Goal: Information Seeking & Learning: Learn about a topic

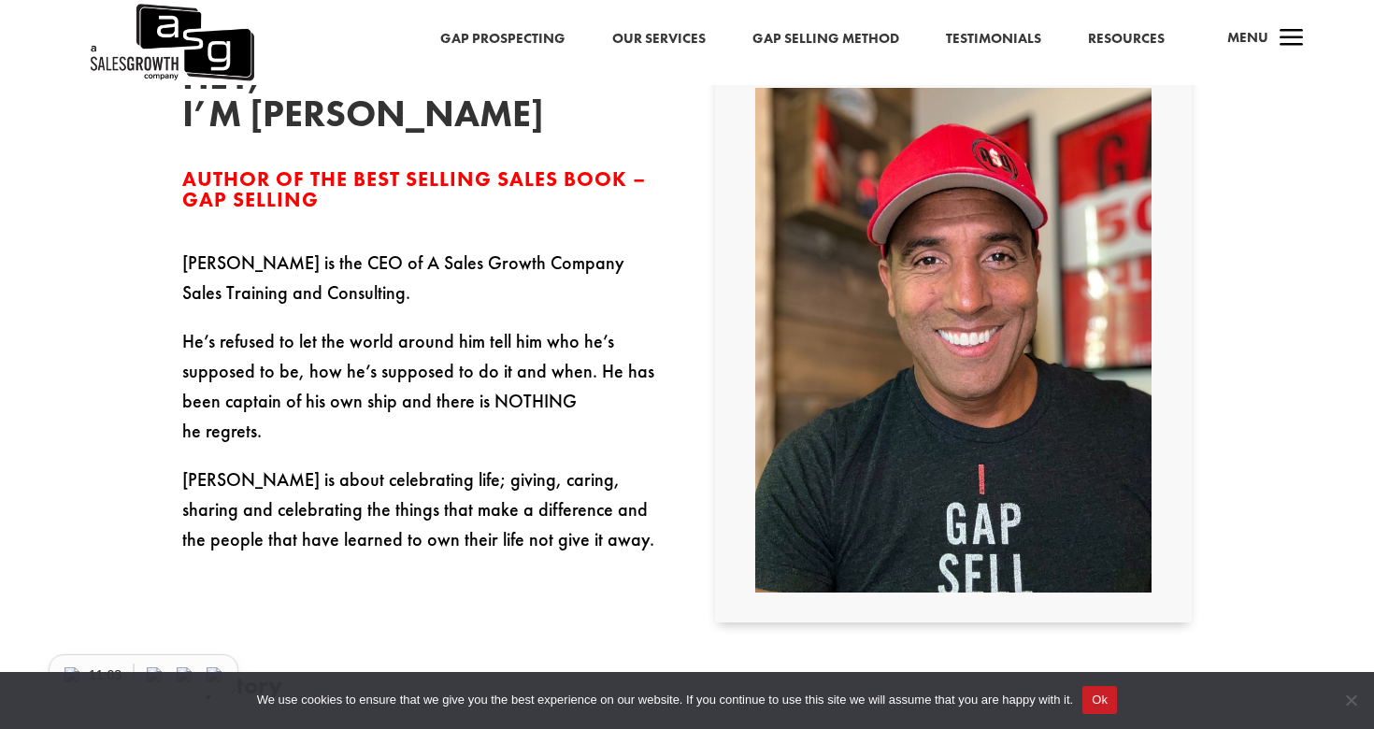
scroll to position [520, 0]
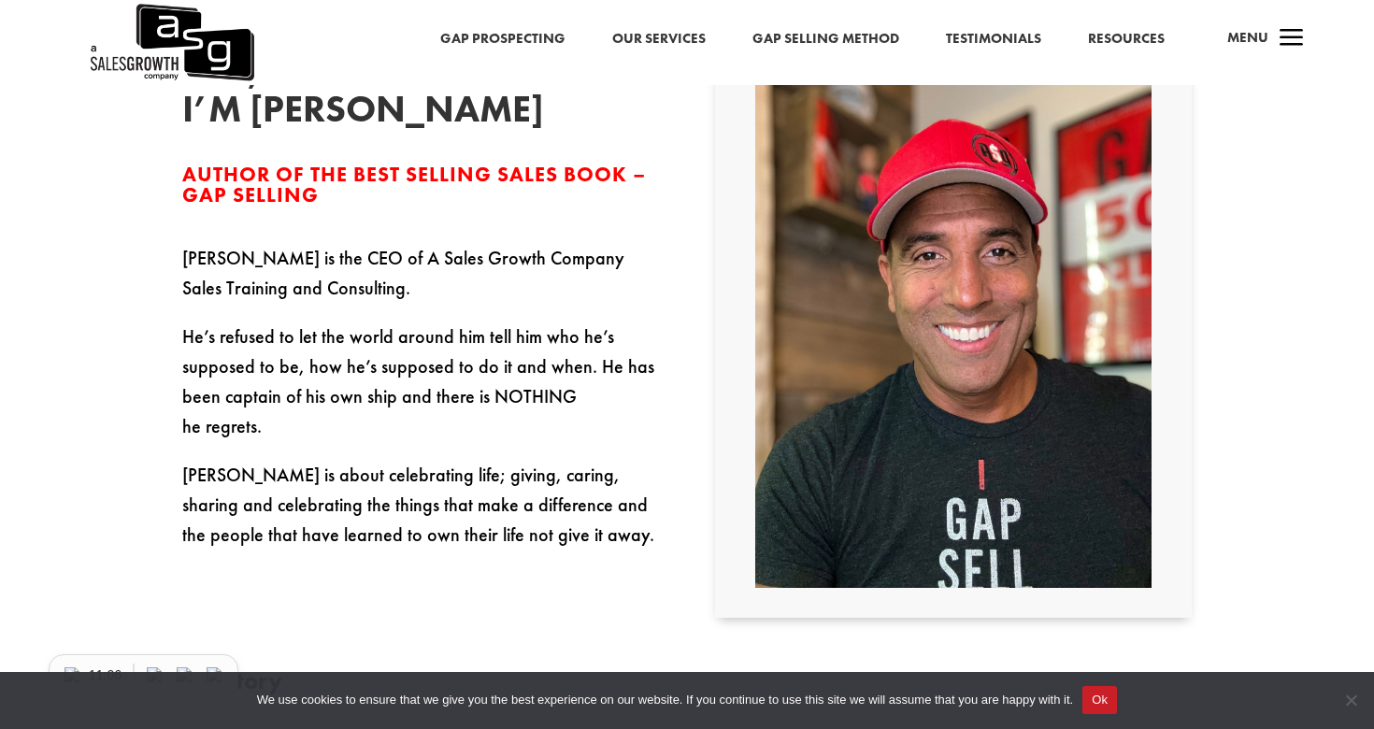
click at [1086, 36] on div "Gap Prospecting Our Services Gap Selling Method Testimonials Resources" at bounding box center [733, 43] width 958 height 17
click at [1112, 34] on link "Resources" at bounding box center [1126, 39] width 77 height 24
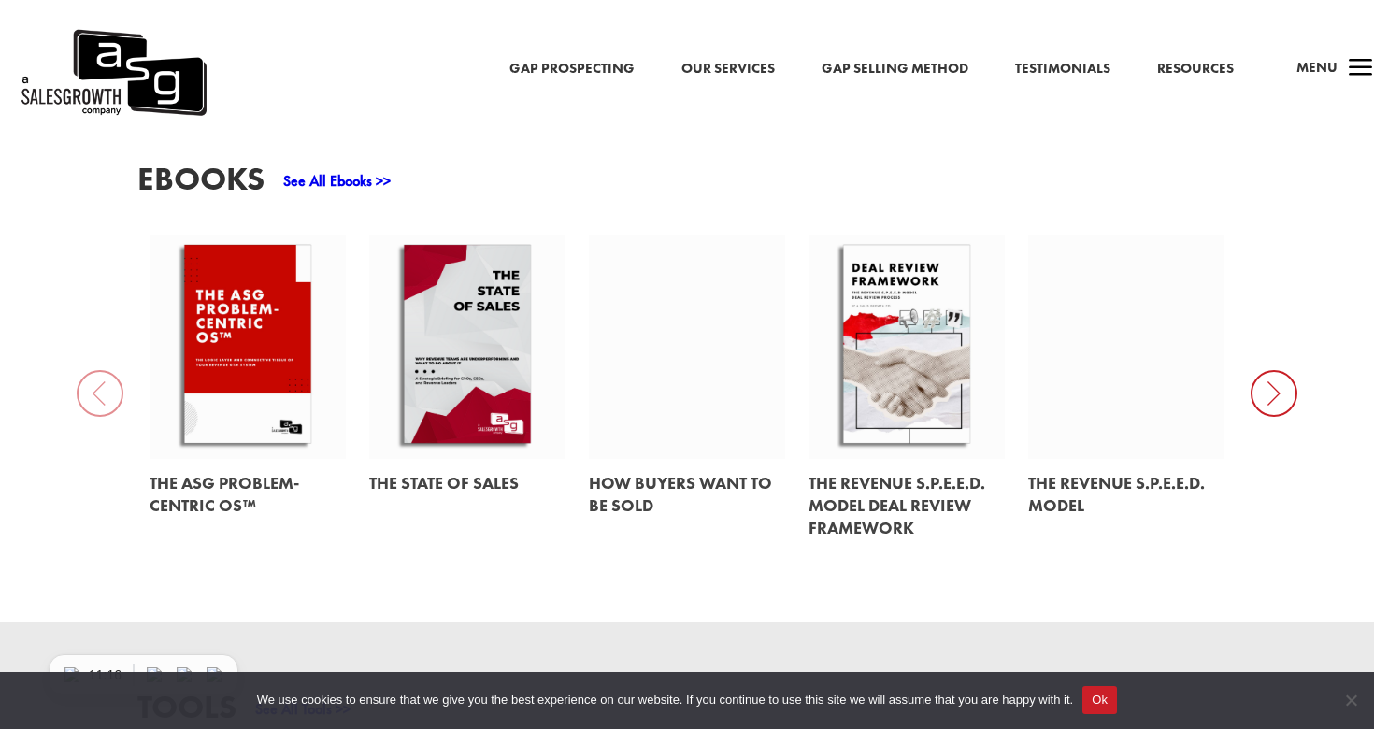
scroll to position [802, 0]
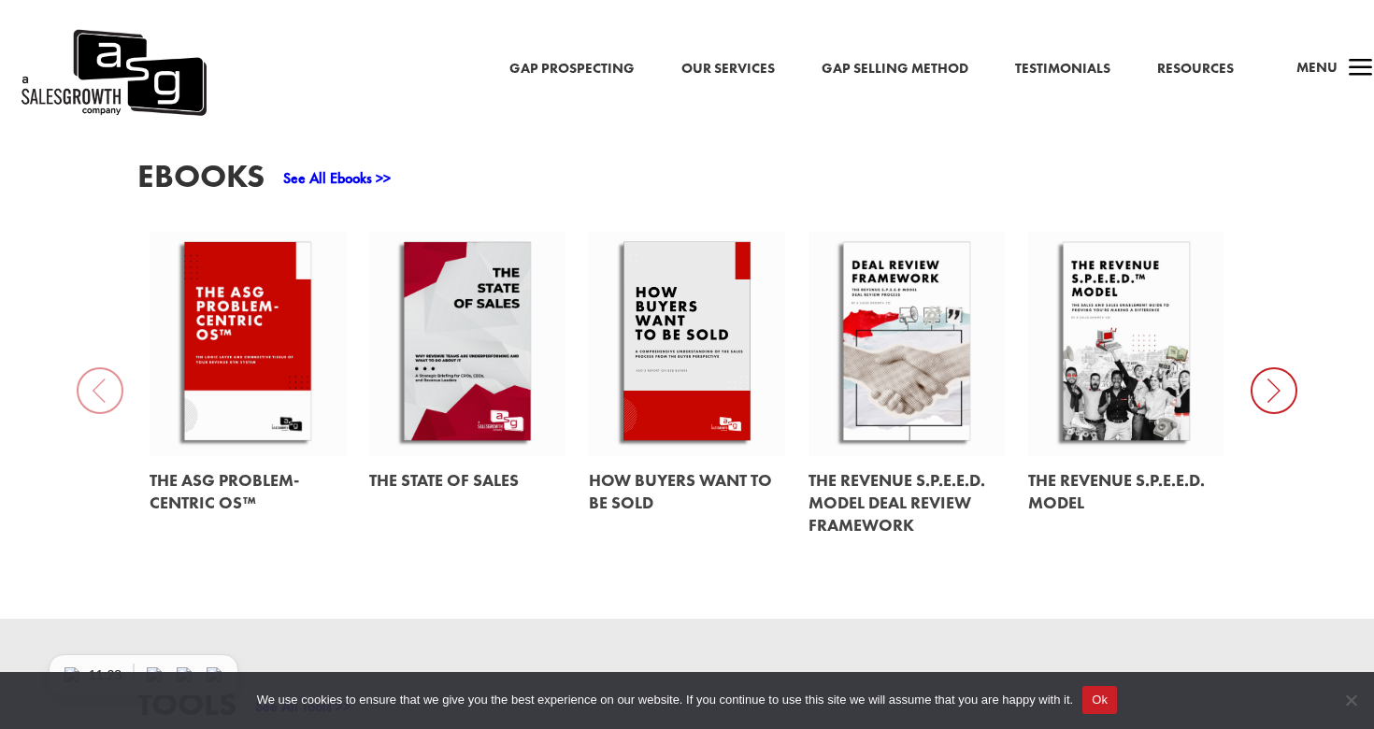
click at [1264, 385] on icon at bounding box center [1273, 390] width 47 height 47
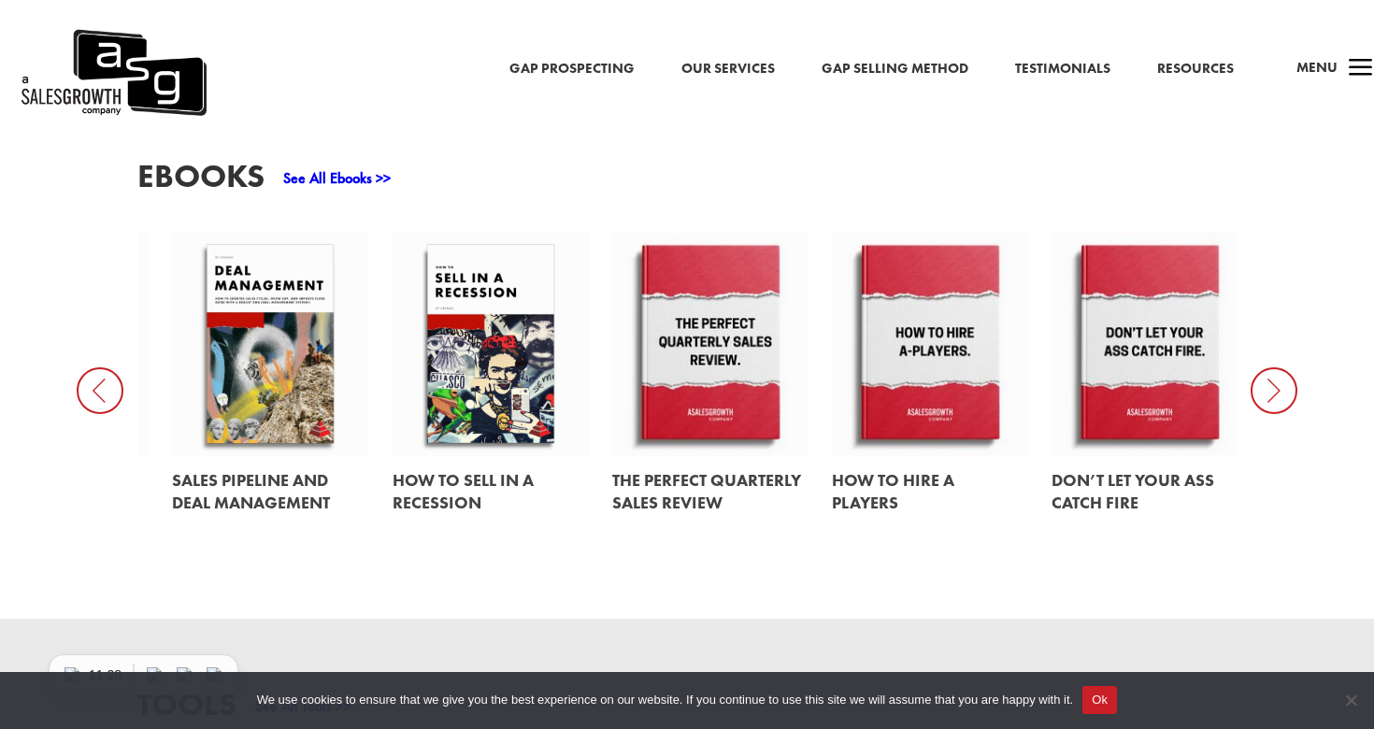
click at [100, 388] on icon at bounding box center [100, 390] width 47 height 47
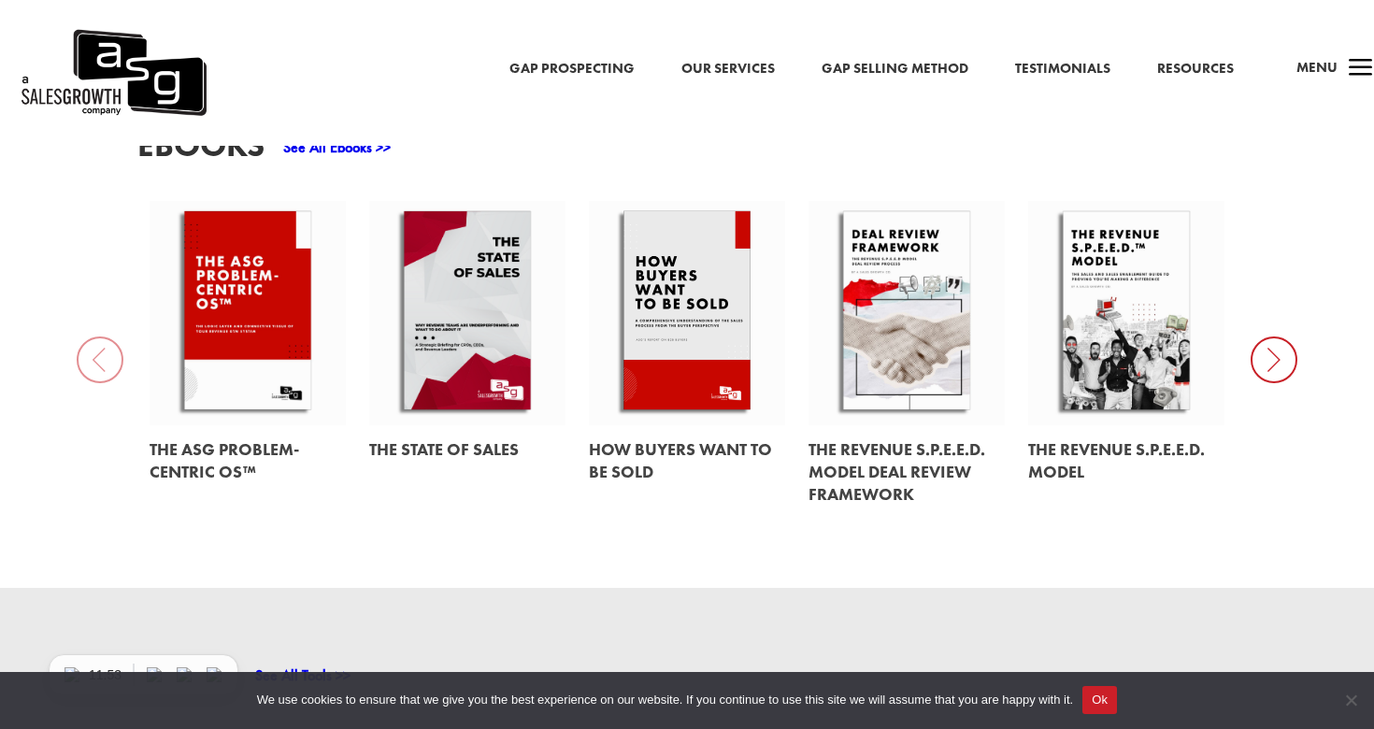
scroll to position [834, 0]
click at [873, 474] on link at bounding box center [906, 471] width 196 height 94
click at [874, 302] on link at bounding box center [906, 312] width 196 height 224
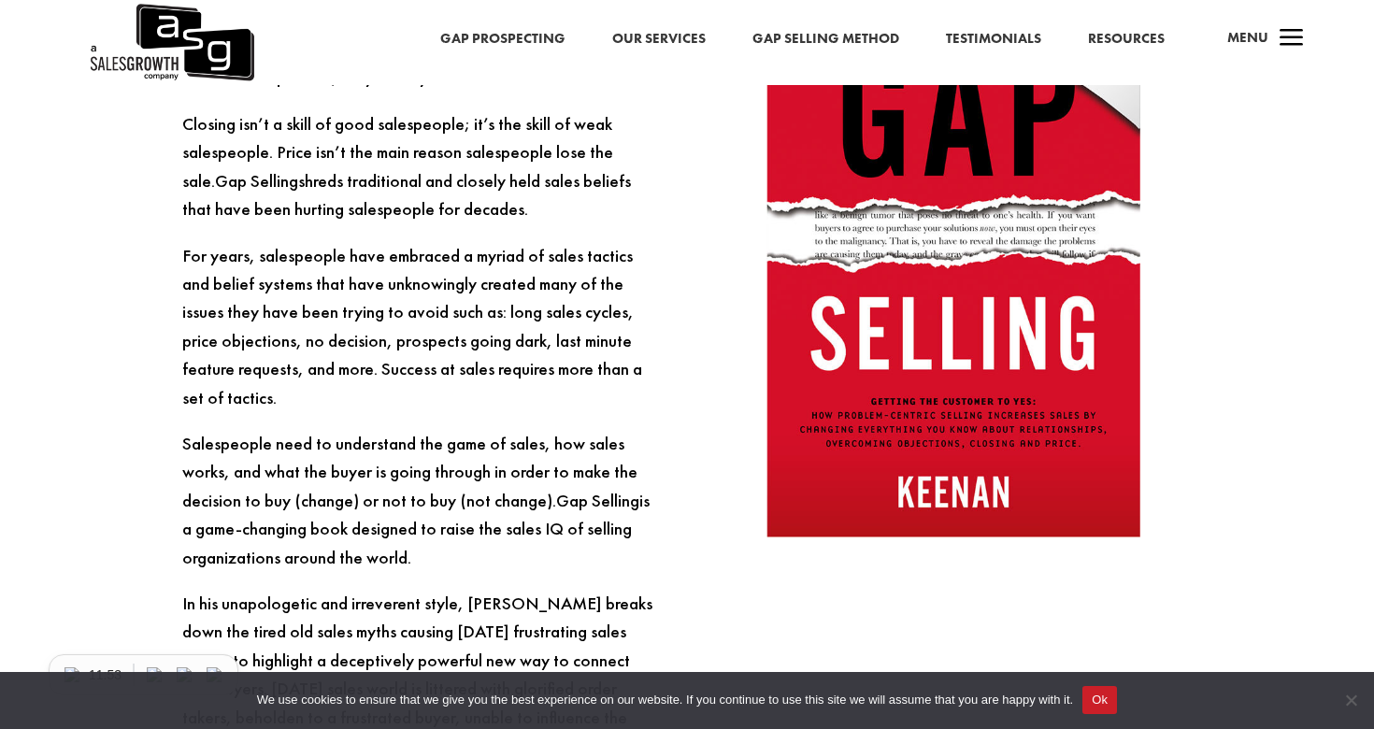
scroll to position [2070, 0]
